Goal: Browse casually: Explore the website without a specific task or goal

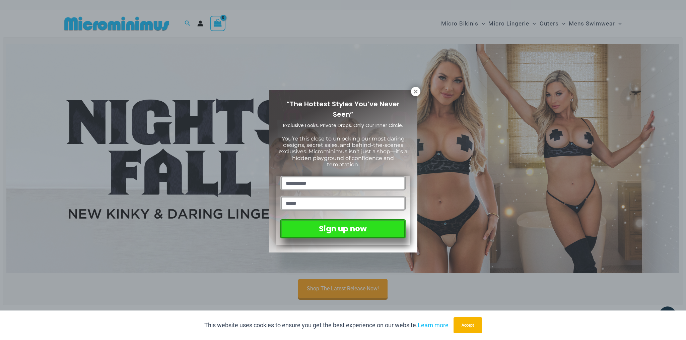
type input "**********"
click at [415, 90] on icon at bounding box center [416, 91] width 6 height 6
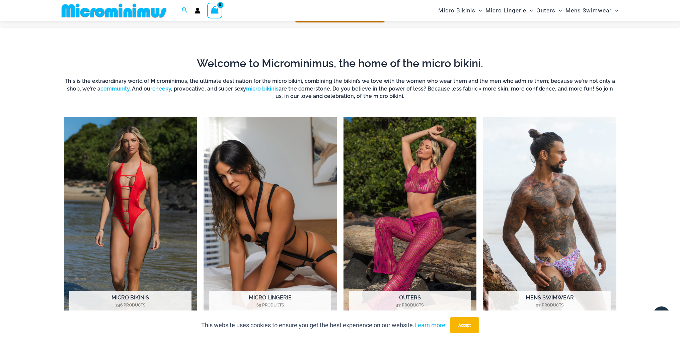
scroll to position [242, 0]
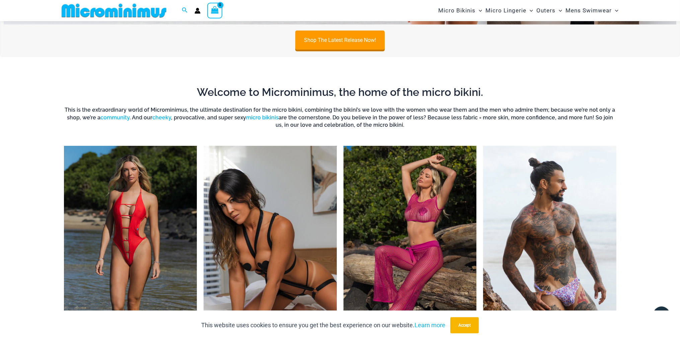
click at [124, 215] on img "Visit product category Micro Bikinis" at bounding box center [130, 248] width 133 height 205
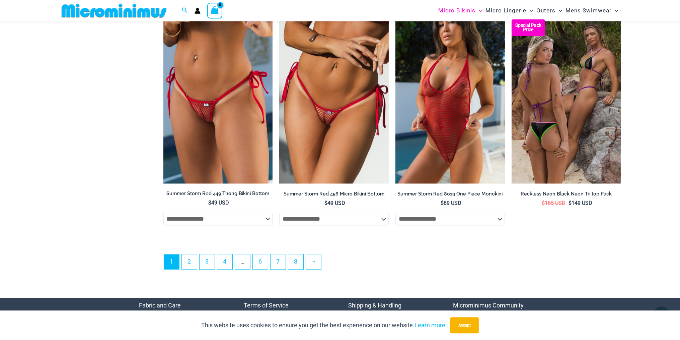
scroll to position [1834, 0]
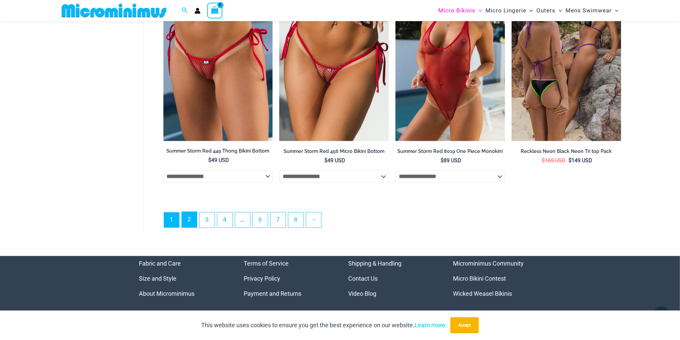
click at [194, 221] on link "2" at bounding box center [189, 219] width 15 height 16
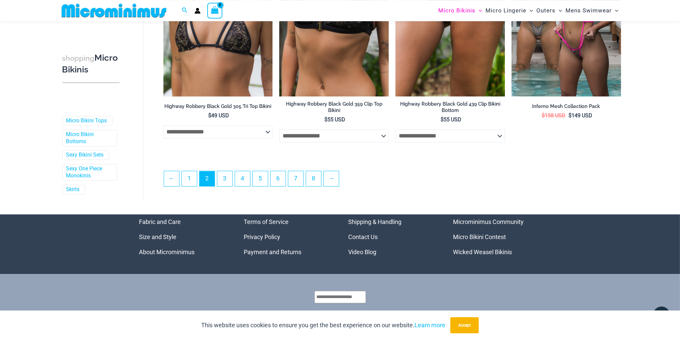
scroll to position [1762, 0]
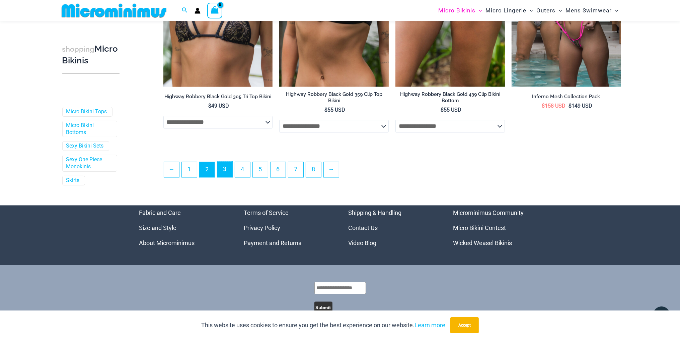
click at [219, 168] on link "3" at bounding box center [224, 169] width 15 height 16
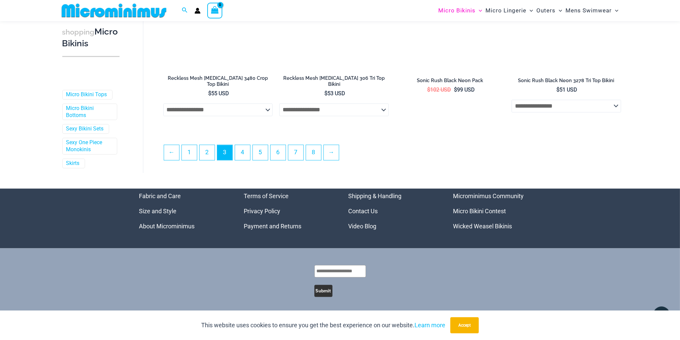
scroll to position [1775, 0]
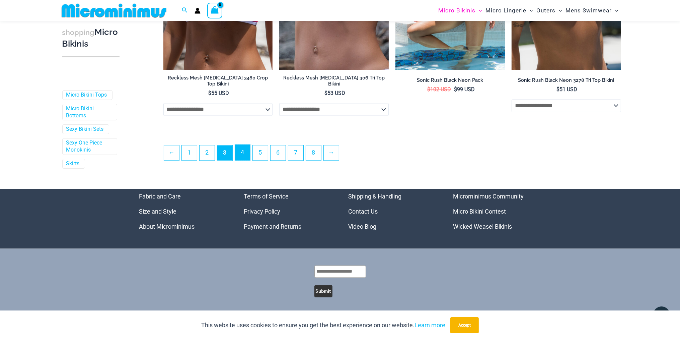
click at [241, 153] on link "4" at bounding box center [242, 152] width 15 height 16
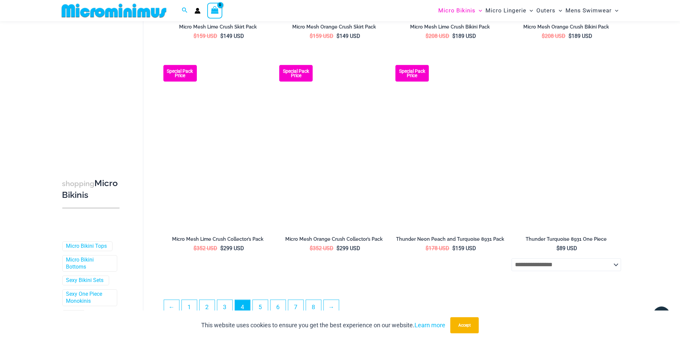
scroll to position [1620, 0]
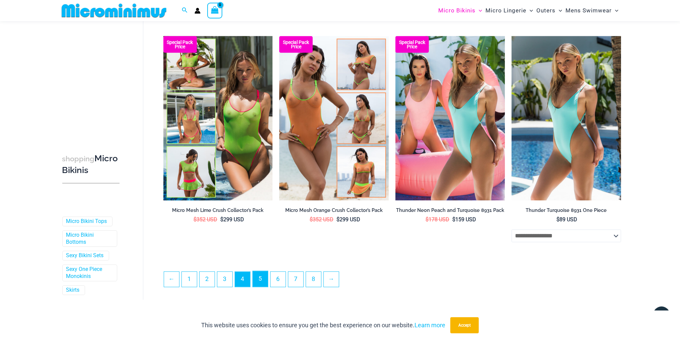
click at [263, 280] on link "5" at bounding box center [260, 279] width 15 height 16
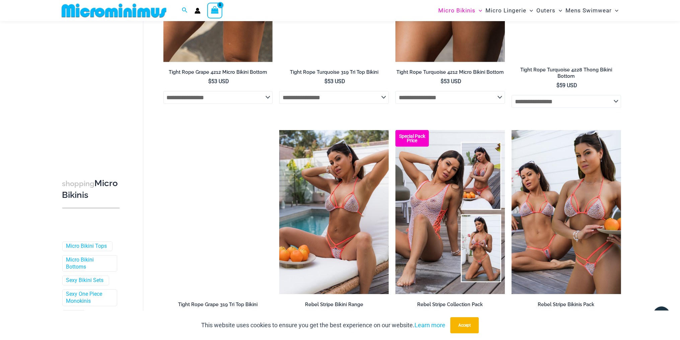
scroll to position [1692, 0]
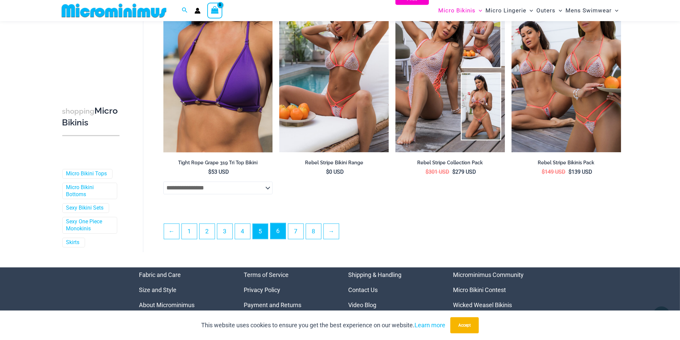
click at [278, 226] on link "6" at bounding box center [278, 231] width 15 height 16
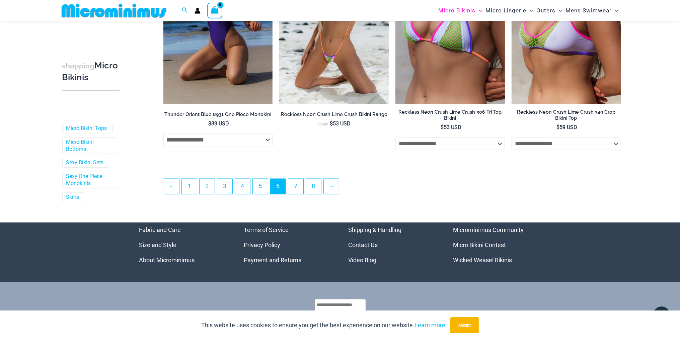
scroll to position [1762, 0]
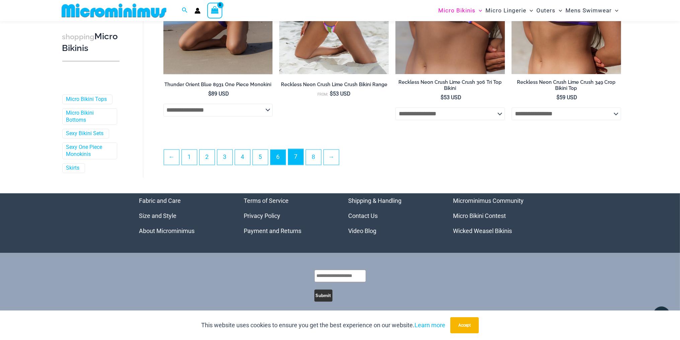
click at [300, 155] on link "7" at bounding box center [295, 157] width 15 height 16
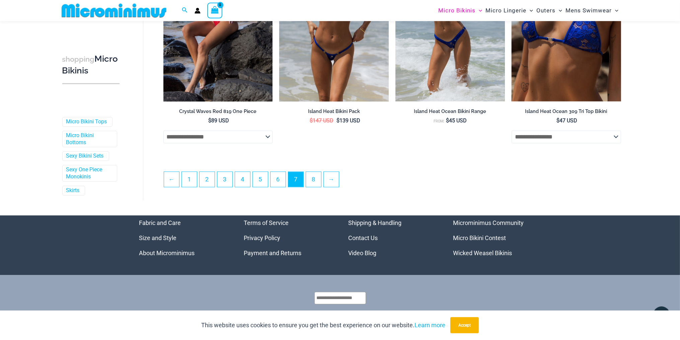
scroll to position [1770, 0]
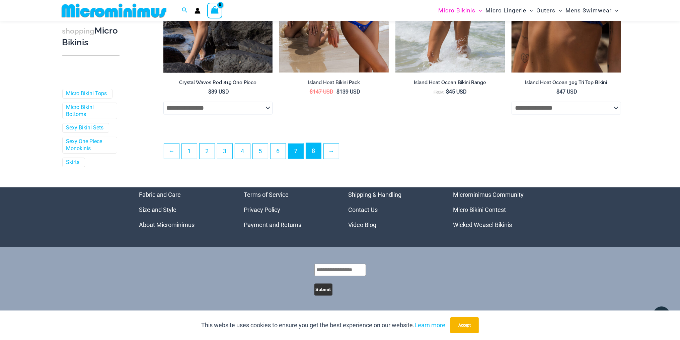
click at [318, 155] on link "8" at bounding box center [313, 151] width 15 height 16
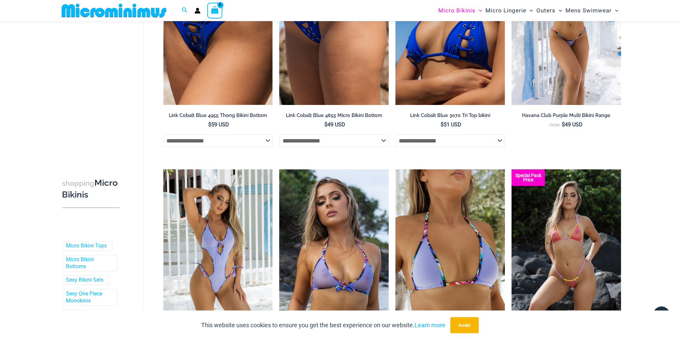
scroll to position [807, 0]
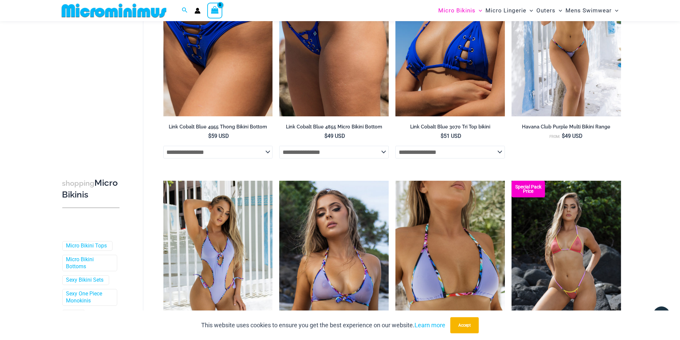
click at [117, 15] on img at bounding box center [114, 10] width 110 height 15
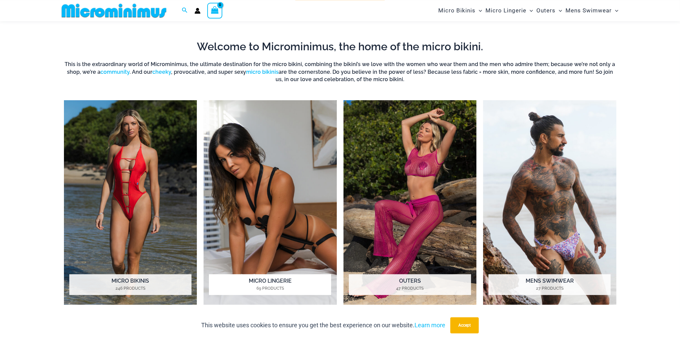
scroll to position [313, 0]
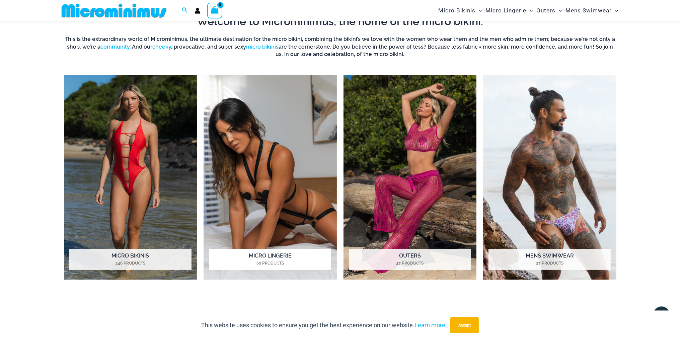
click at [261, 254] on h2 "Micro Lingerie 69 Products" at bounding box center [270, 259] width 122 height 21
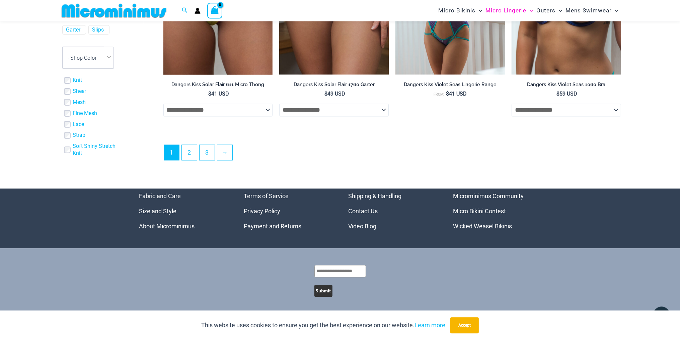
scroll to position [1807, 0]
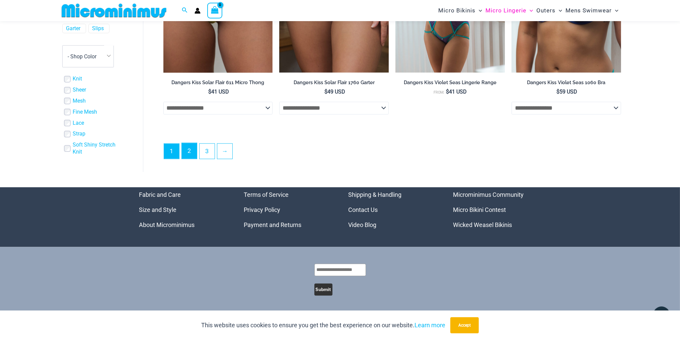
click at [190, 154] on link "2" at bounding box center [189, 151] width 15 height 16
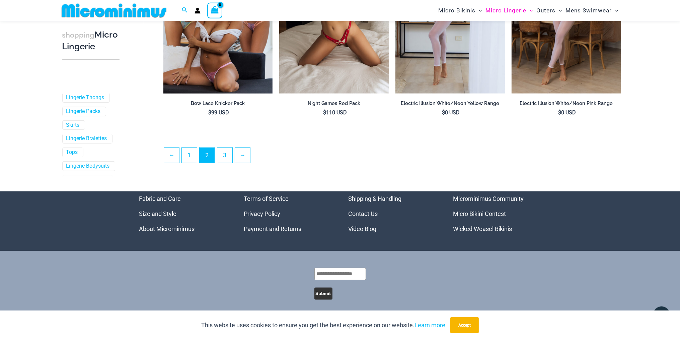
scroll to position [1737, 0]
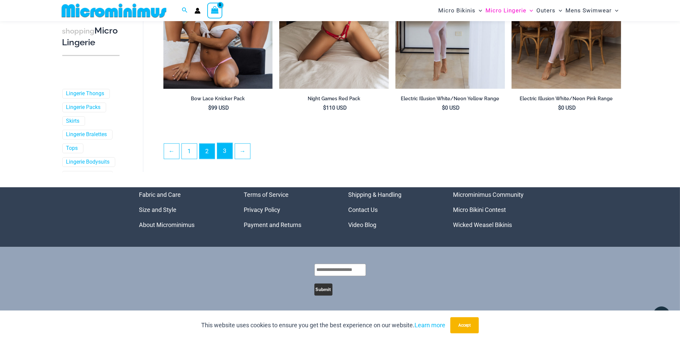
click at [223, 151] on link "3" at bounding box center [224, 151] width 15 height 16
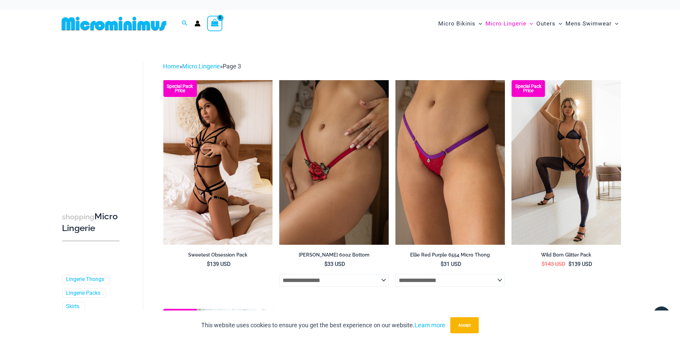
click at [120, 26] on img at bounding box center [114, 23] width 110 height 15
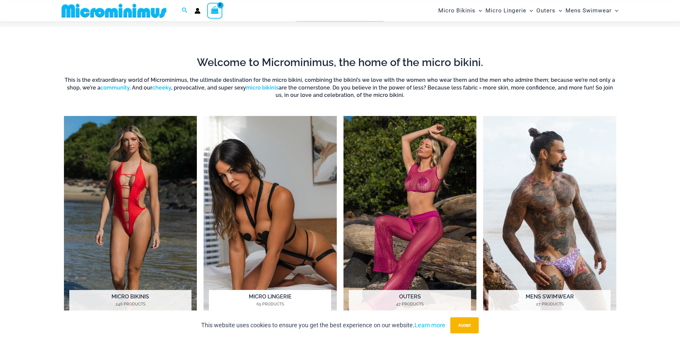
scroll to position [348, 0]
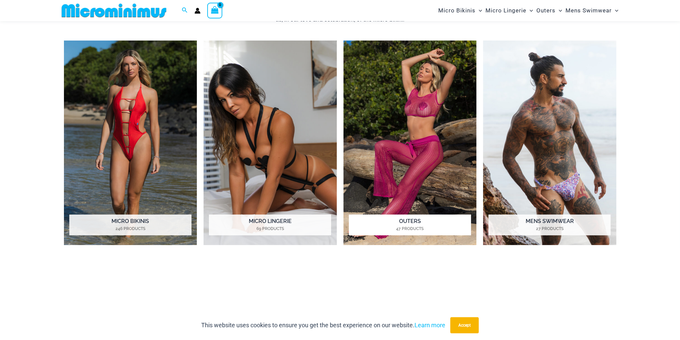
click at [388, 137] on img "Visit product category Outers" at bounding box center [410, 143] width 133 height 205
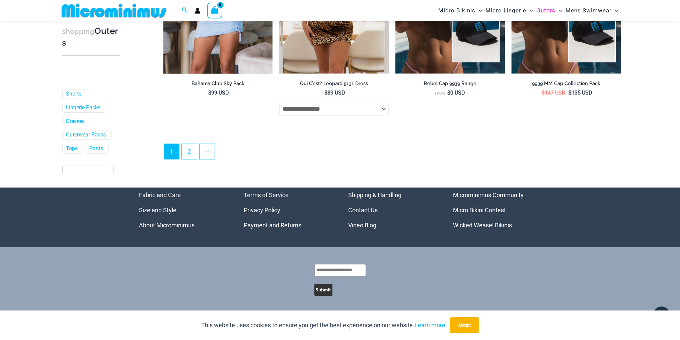
scroll to position [1790, 0]
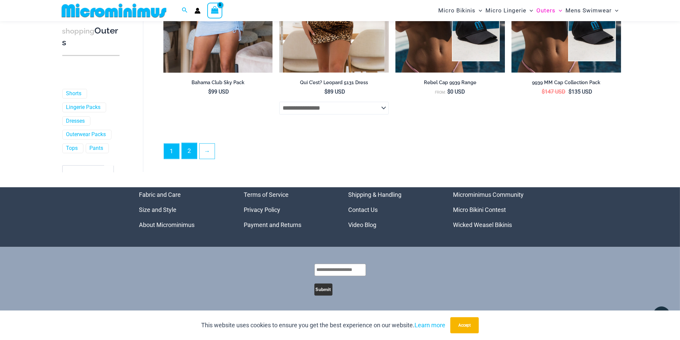
click at [191, 147] on link "2" at bounding box center [189, 151] width 15 height 16
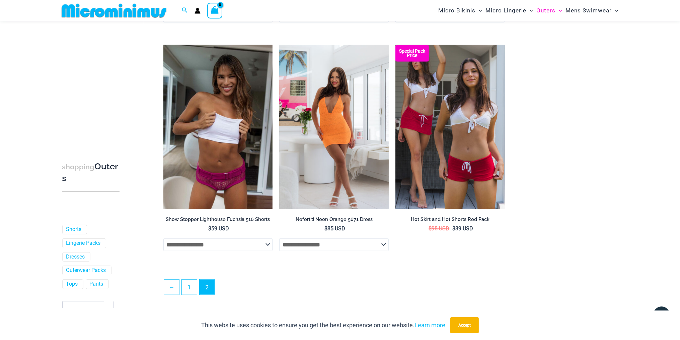
scroll to position [667, 0]
